Goal: Task Accomplishment & Management: Manage account settings

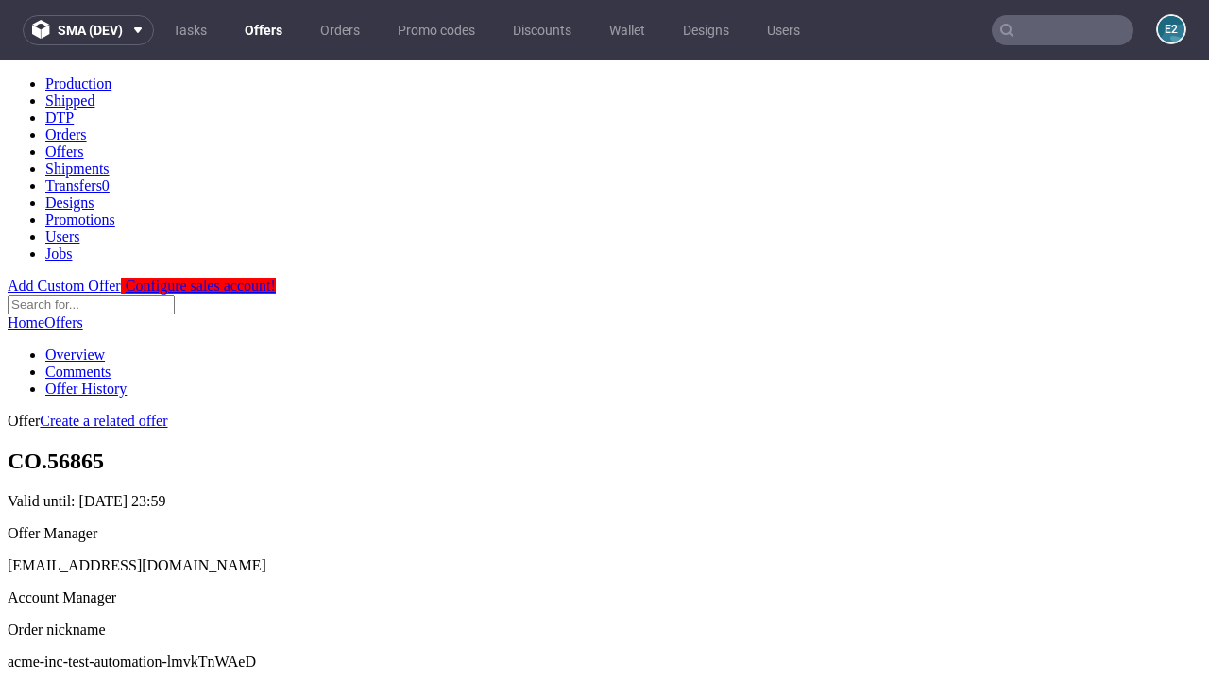
scroll to position [187, 0]
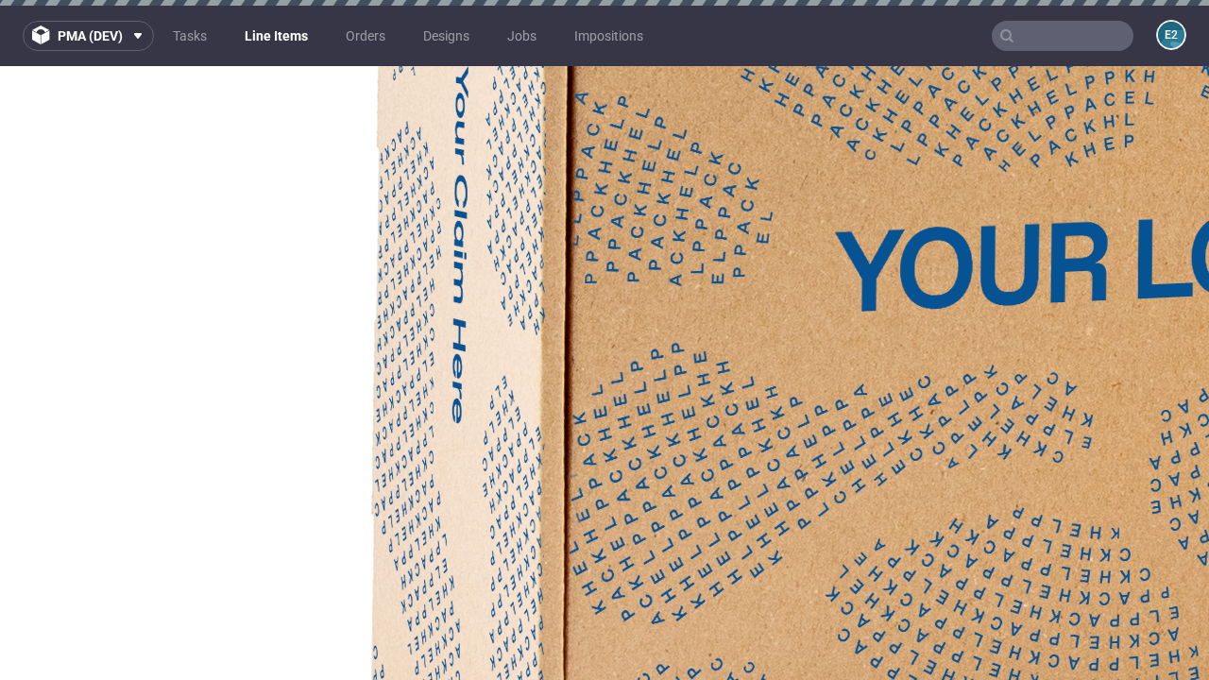
select select "accepted"
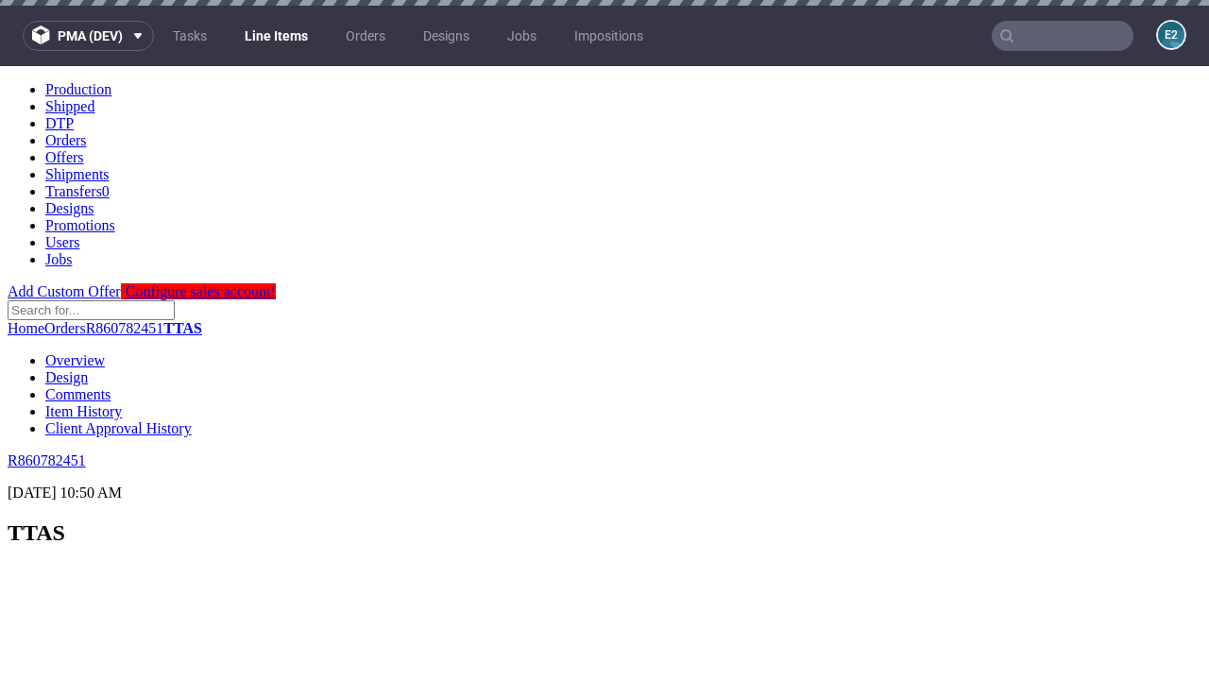
scroll to position [2745, 0]
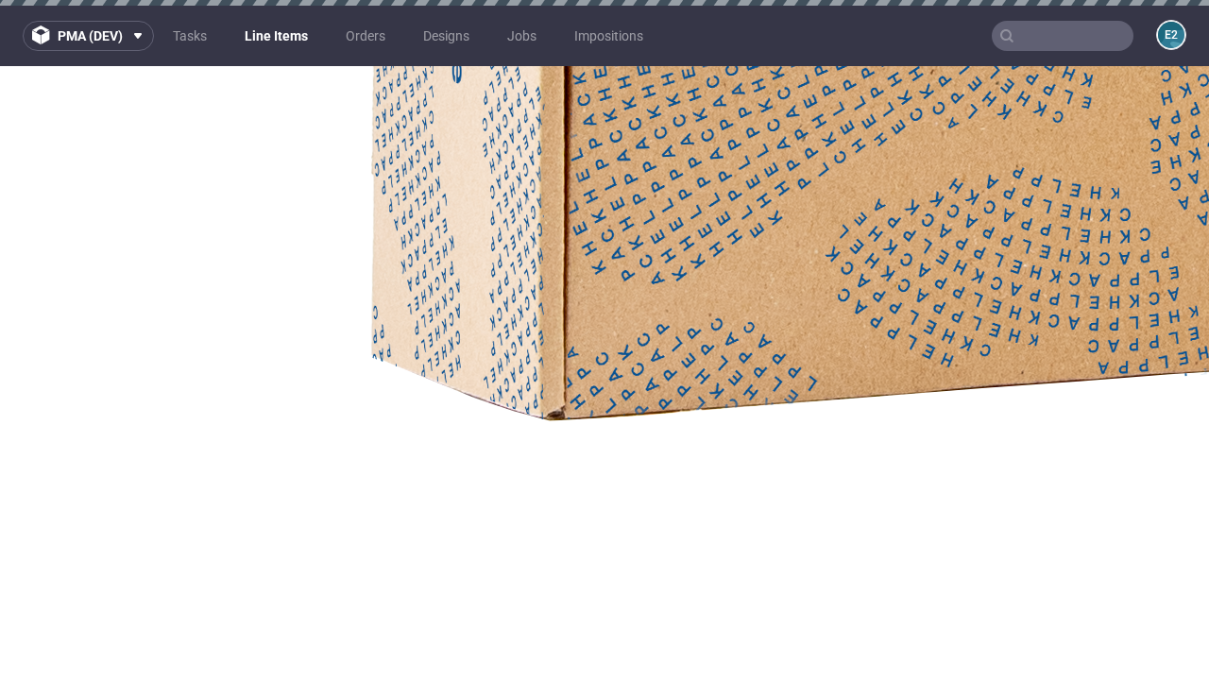
select select "received"
select select "accepted_dtp_issue_reprint"
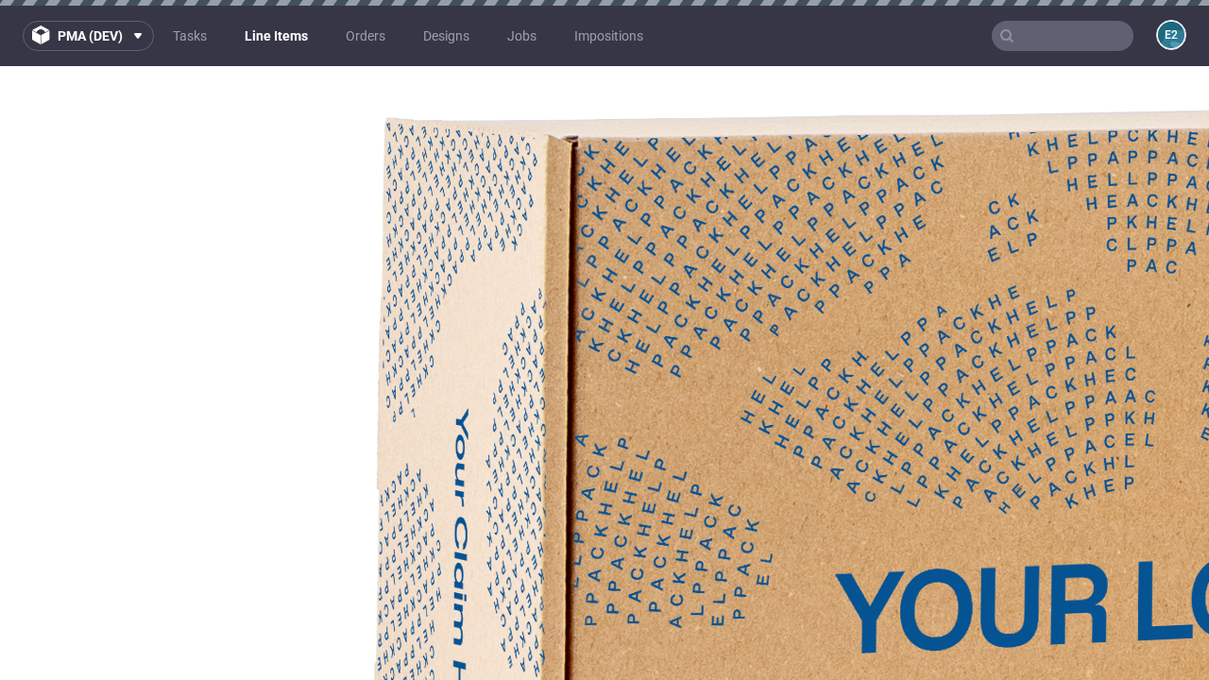
scroll to position [3366, 0]
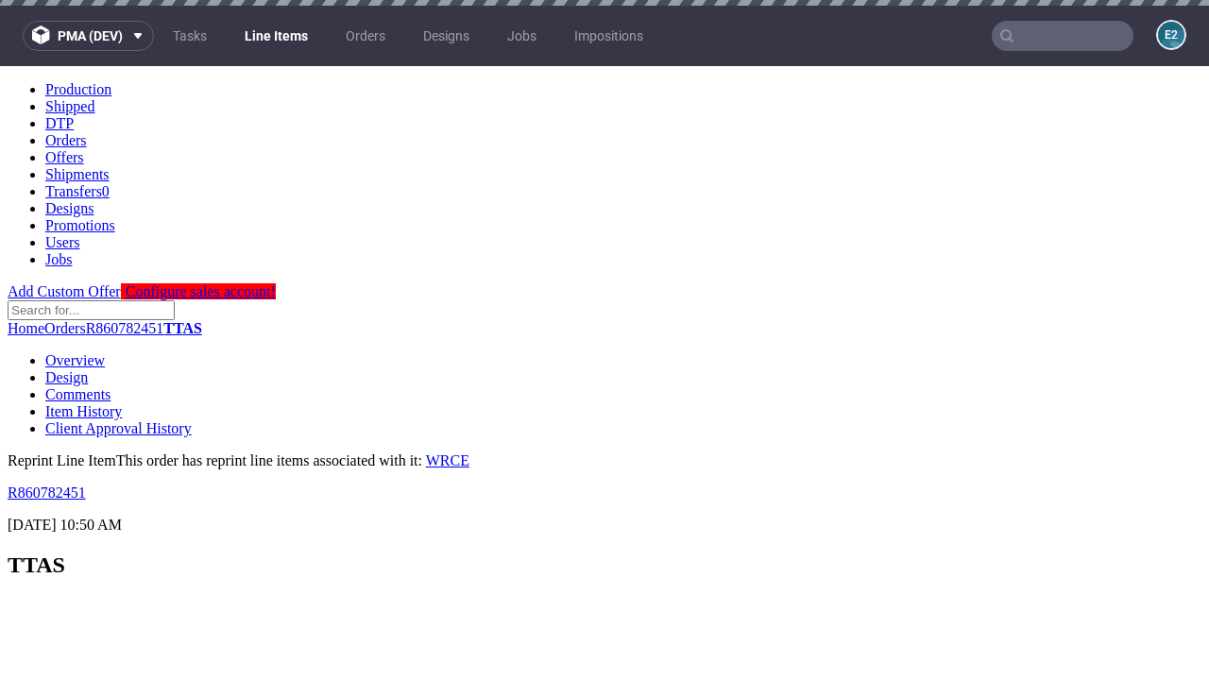
scroll to position [0, 0]
